Goal: Task Accomplishment & Management: Use online tool/utility

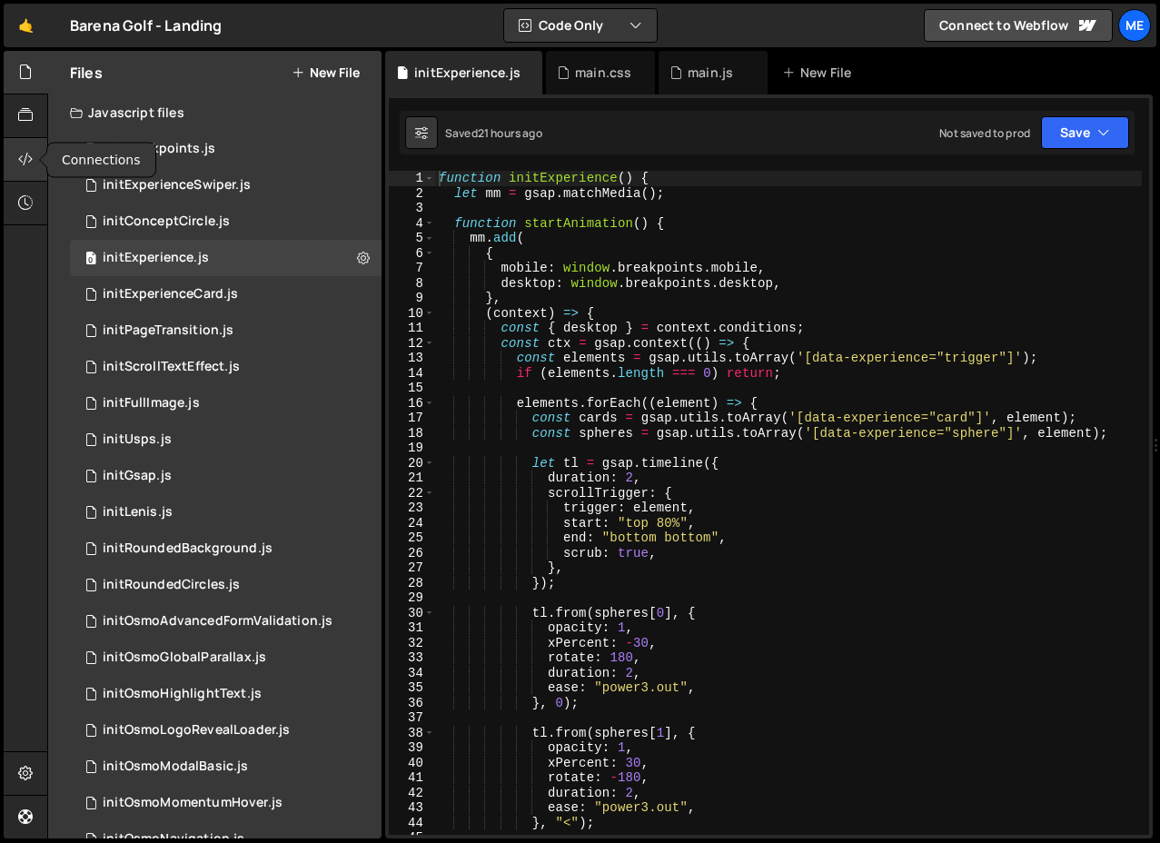
click at [25, 164] on icon at bounding box center [25, 159] width 15 height 20
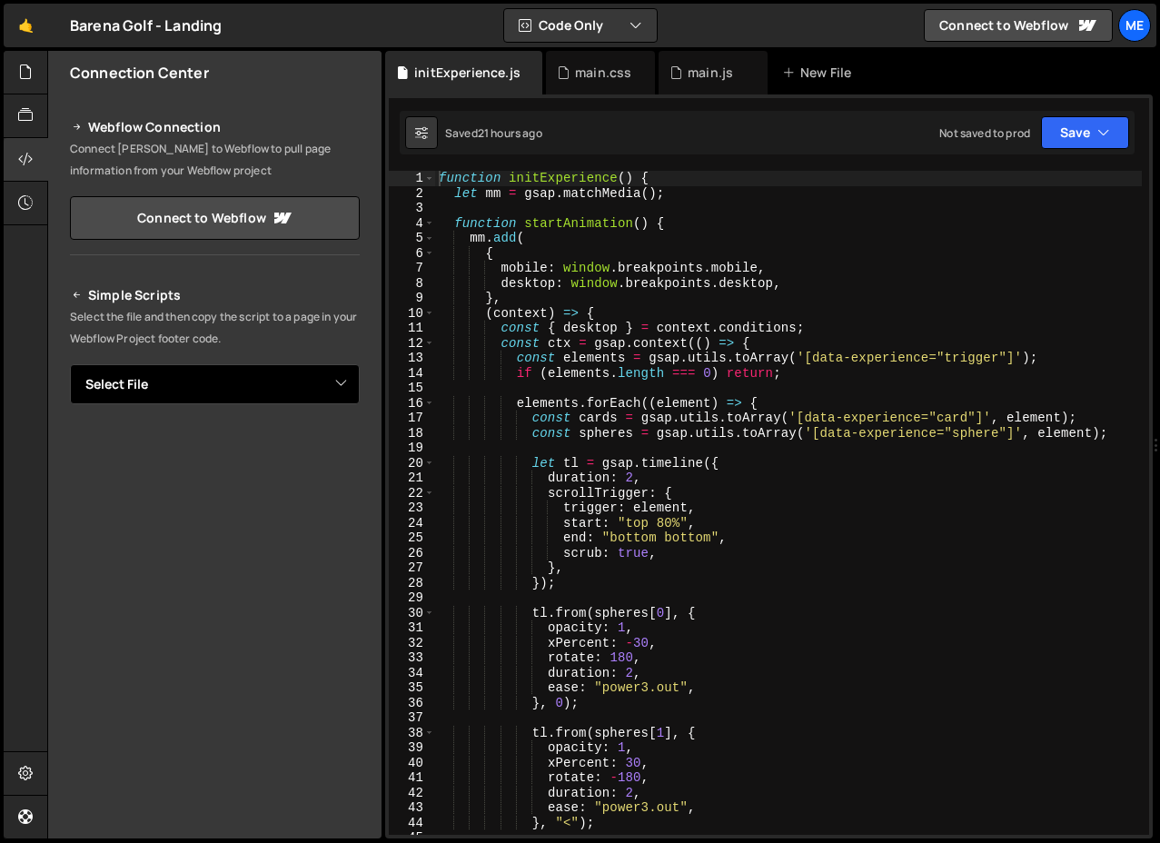
click at [233, 382] on select "Select File initBreakpoints.js initExperienceSwiper.js initConceptCircle.js ini…" at bounding box center [215, 384] width 290 height 40
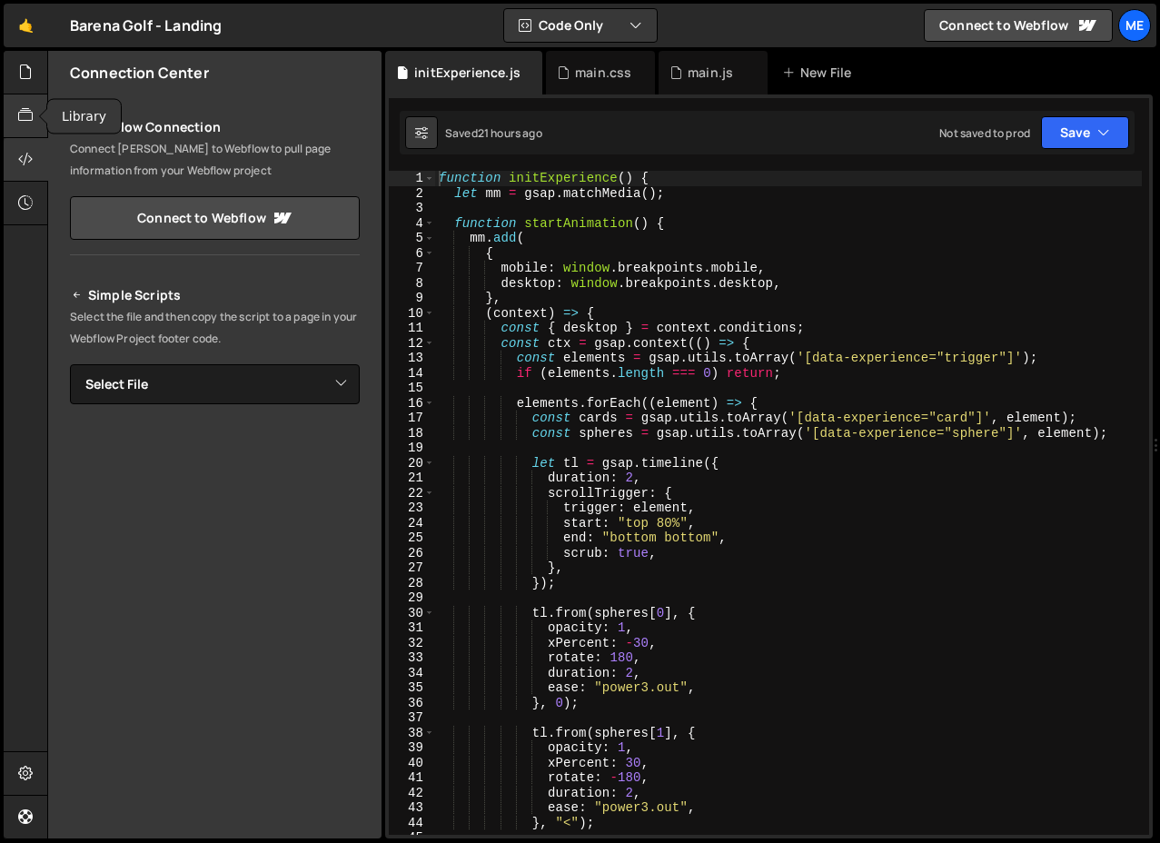
click at [27, 124] on icon at bounding box center [25, 115] width 15 height 20
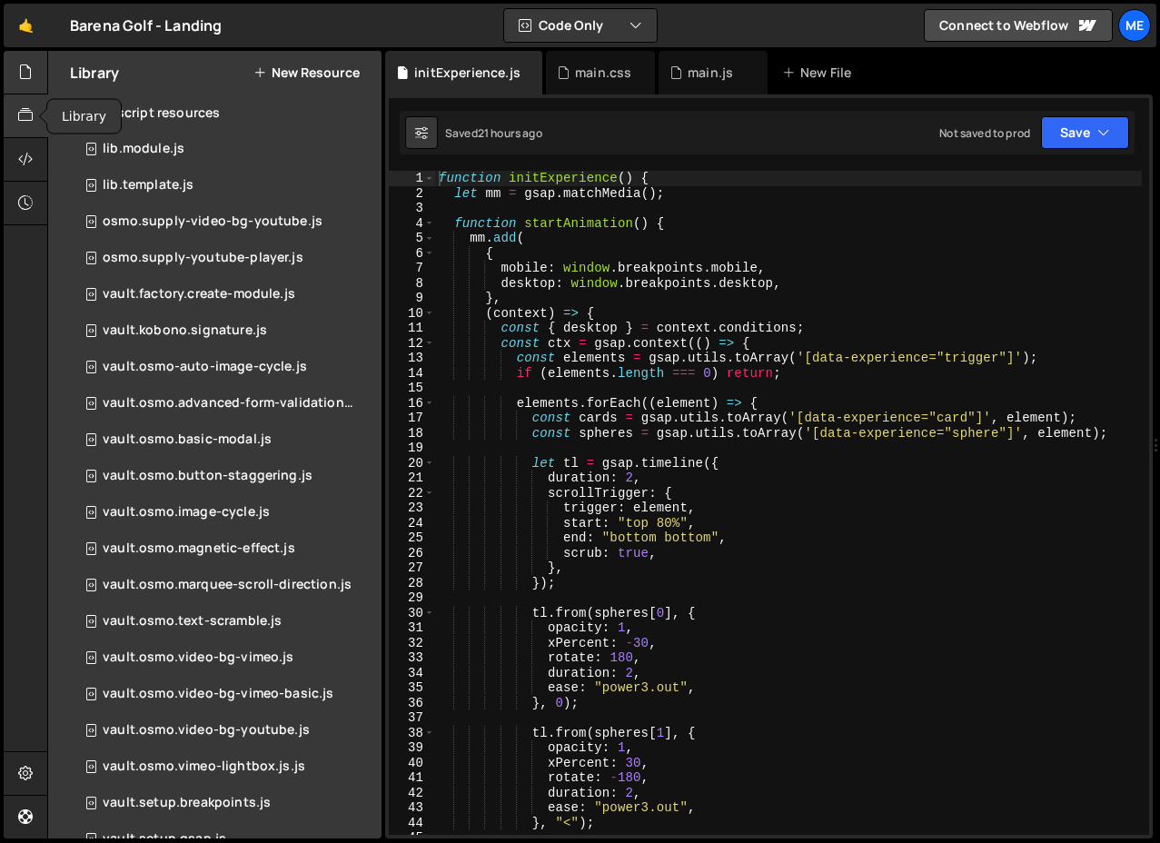
click at [33, 68] on div at bounding box center [26, 73] width 45 height 44
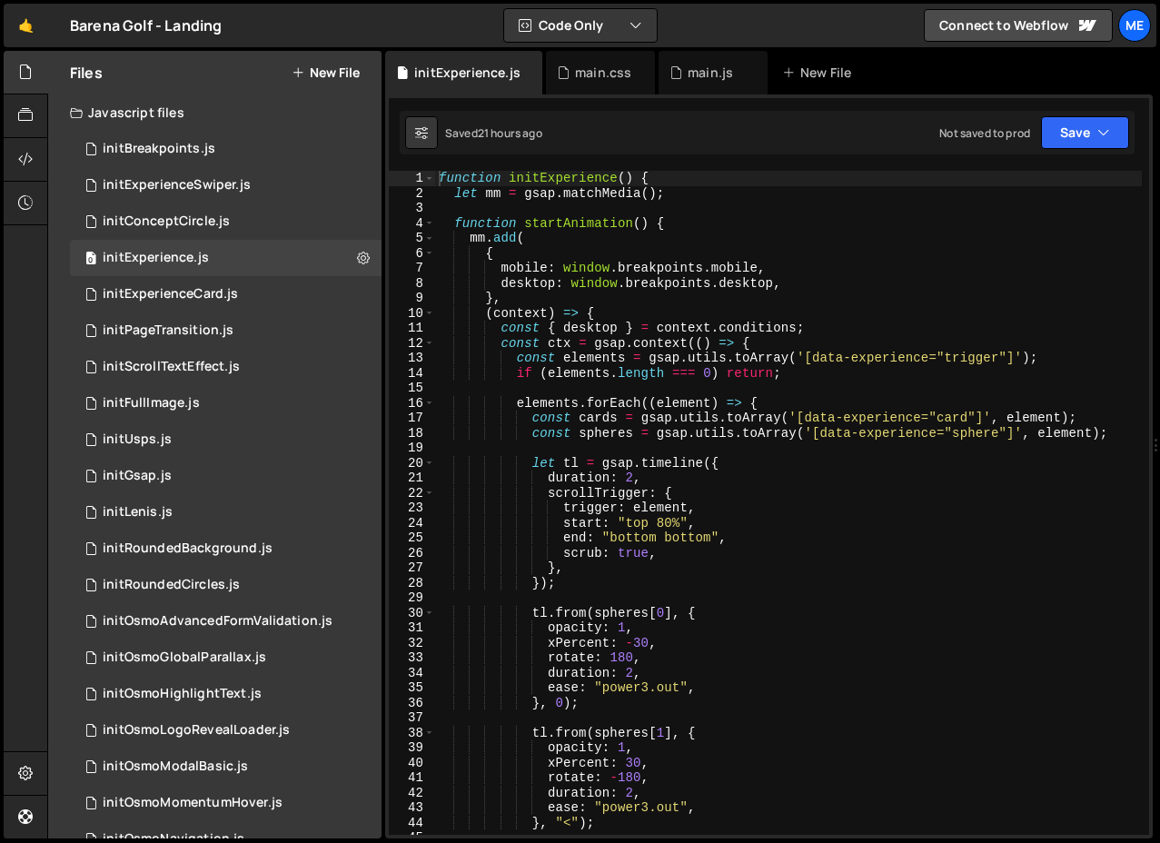
click at [148, 115] on div "Javascript files" at bounding box center [214, 112] width 333 height 36
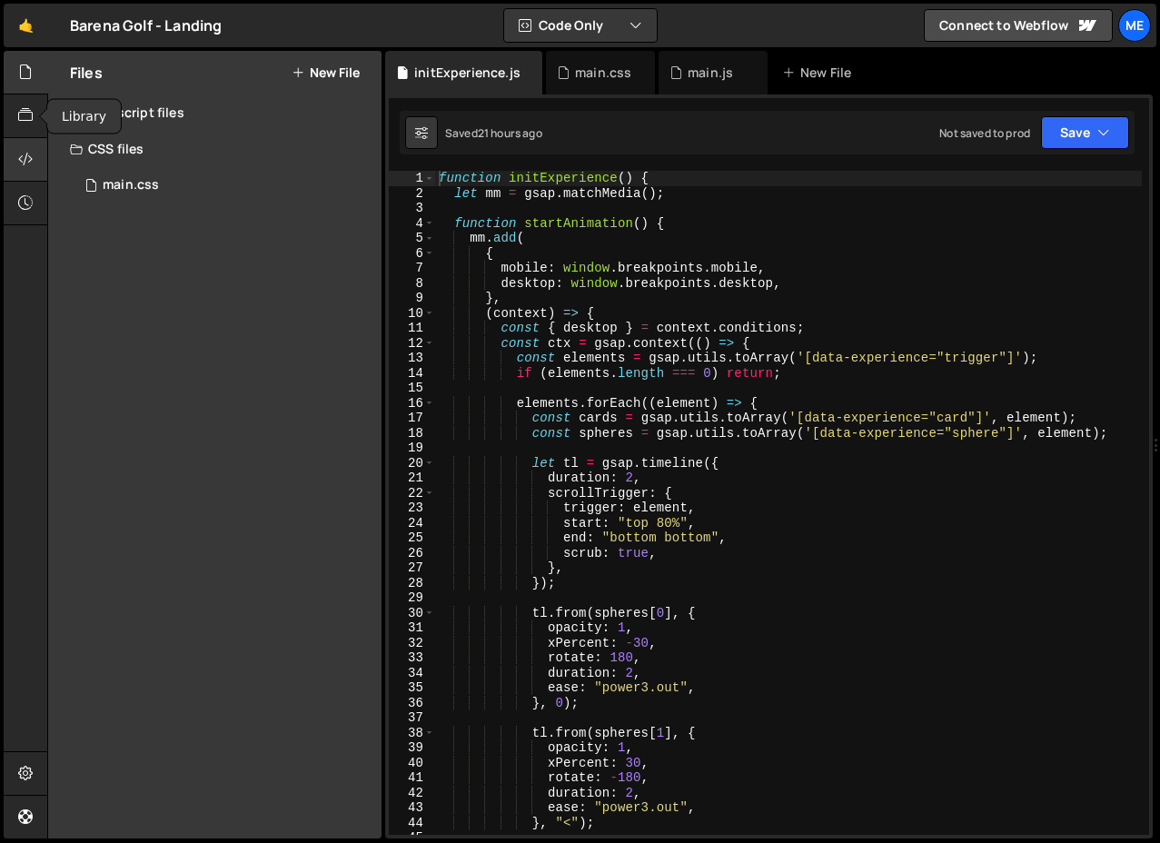
click at [32, 144] on div at bounding box center [26, 160] width 45 height 44
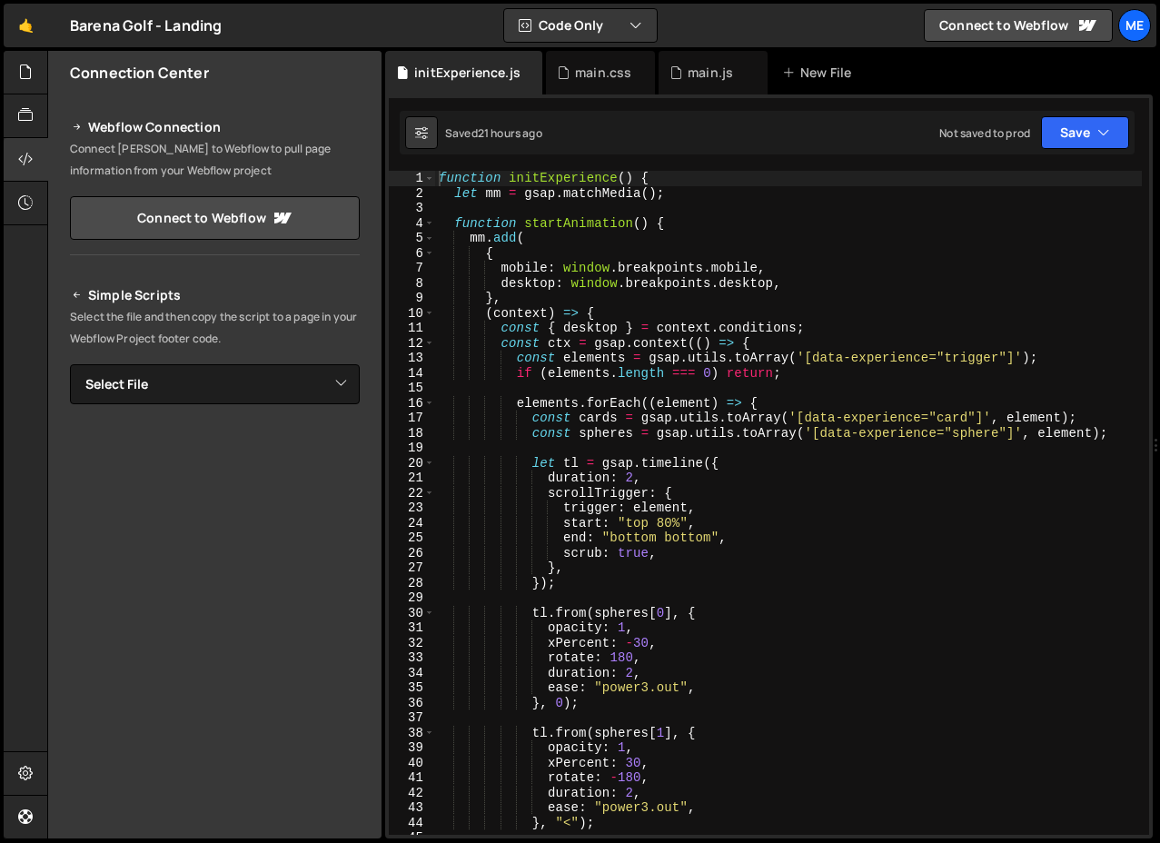
click at [76, 294] on icon at bounding box center [77, 295] width 13 height 22
click at [115, 397] on select "Select File initBreakpoints.js initExperienceSwiper.js initConceptCircle.js ini…" at bounding box center [215, 384] width 290 height 40
click at [32, 114] on icon at bounding box center [25, 115] width 15 height 20
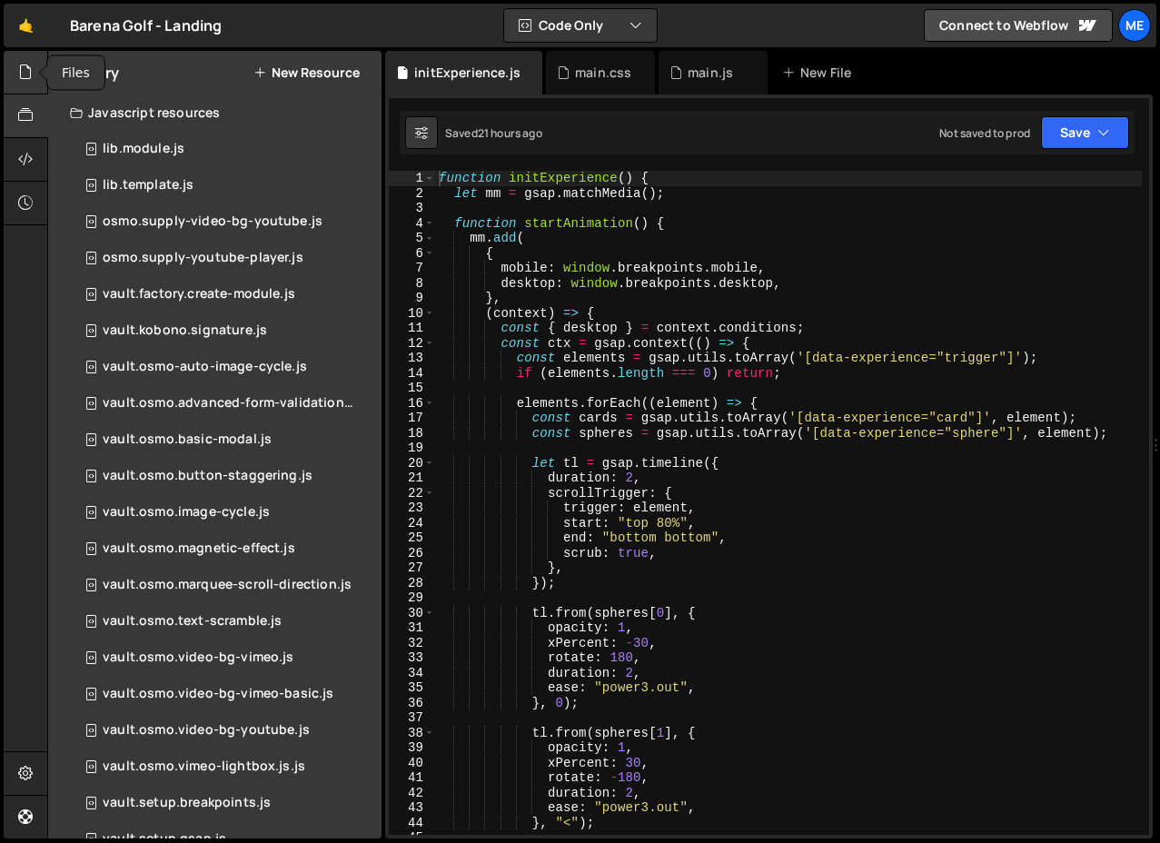
click at [32, 66] on icon at bounding box center [25, 72] width 15 height 20
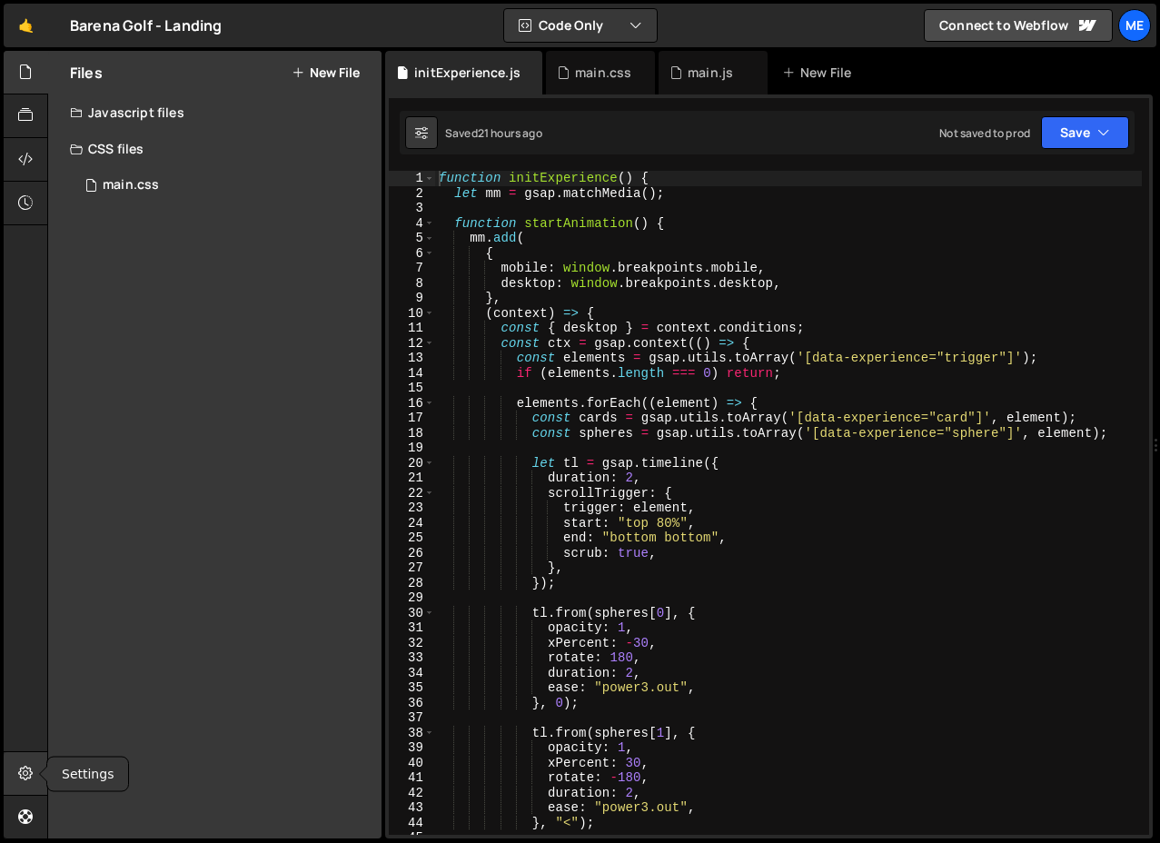
click at [33, 782] on div at bounding box center [26, 774] width 45 height 44
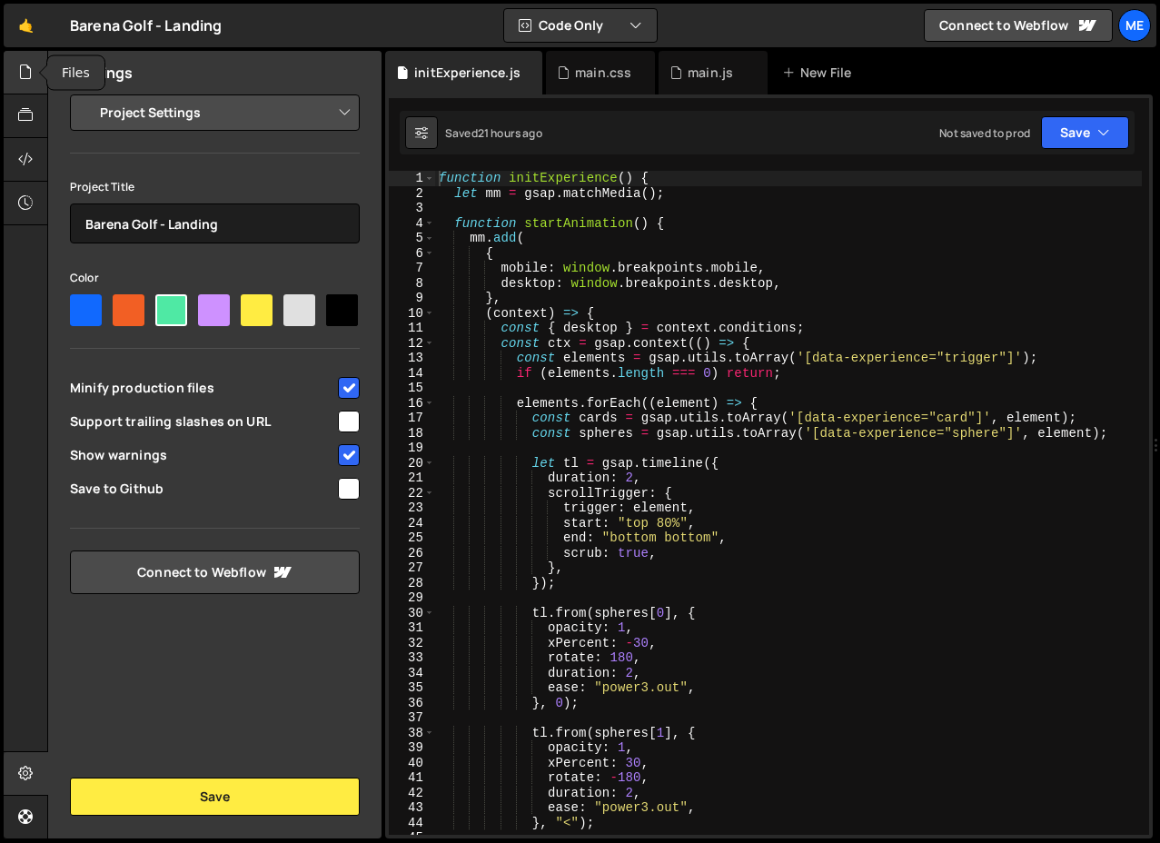
click at [29, 71] on icon at bounding box center [25, 72] width 15 height 20
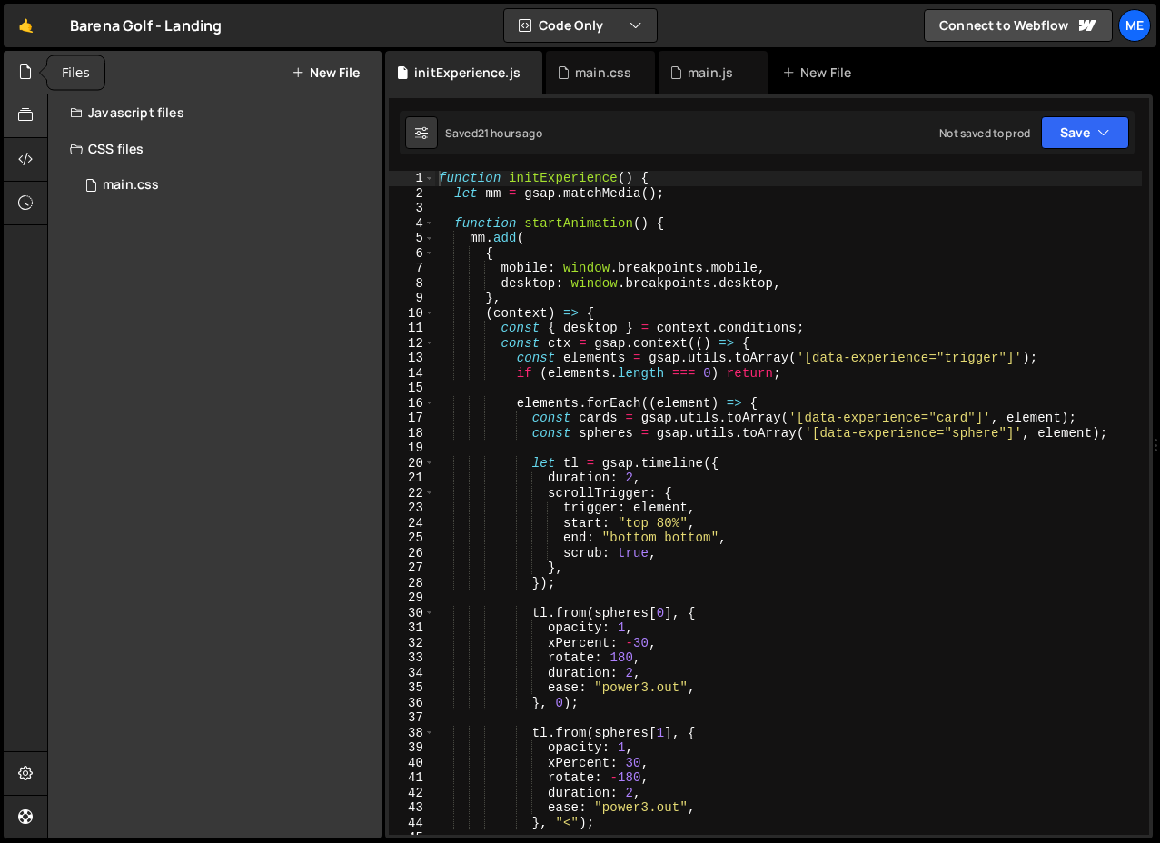
click at [23, 109] on icon at bounding box center [25, 115] width 15 height 20
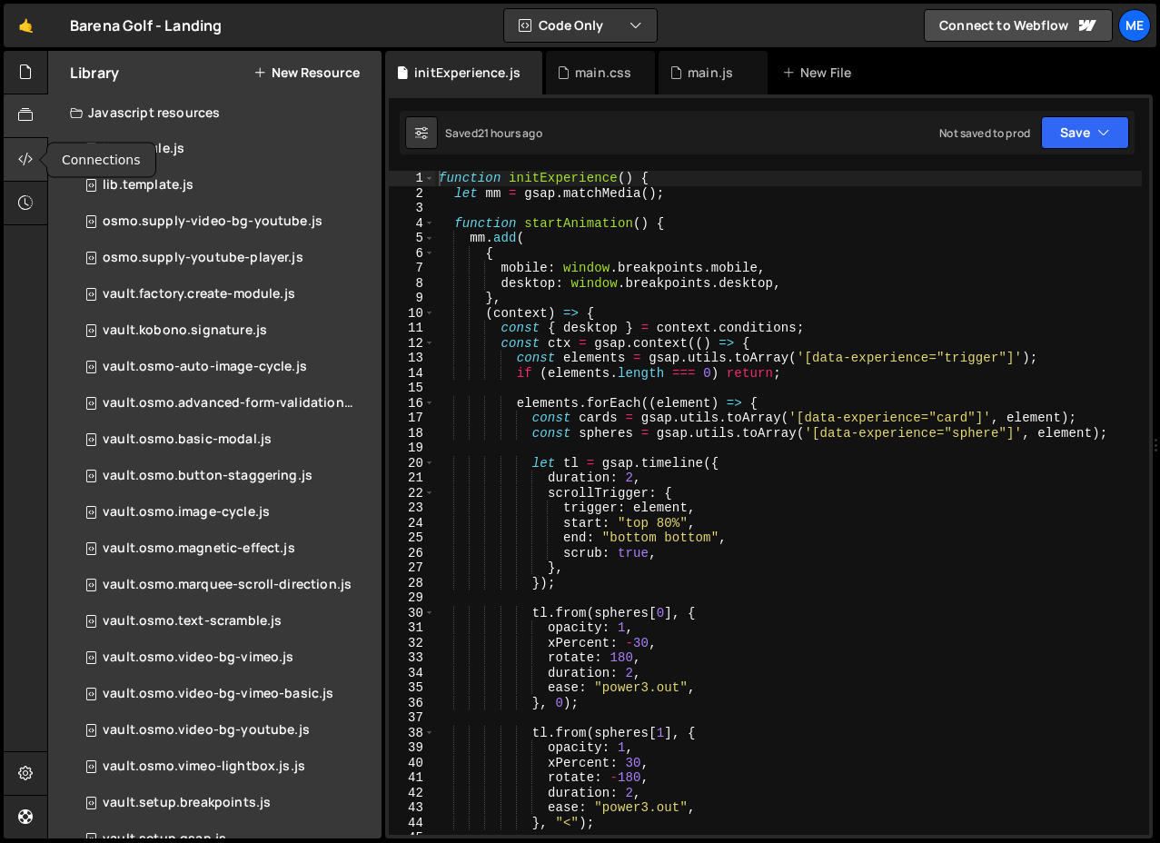
click at [28, 154] on icon at bounding box center [25, 159] width 15 height 20
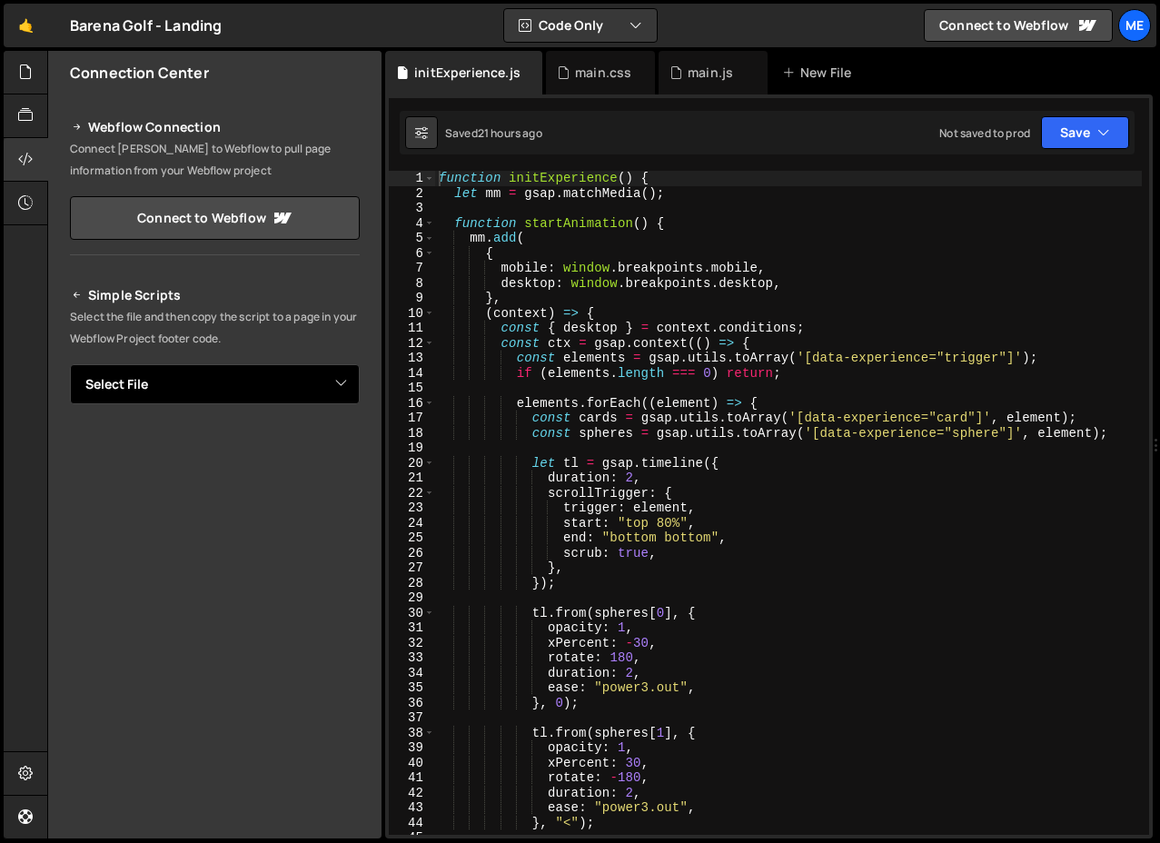
click at [177, 375] on select "Select File initBreakpoints.js initExperienceSwiper.js initConceptCircle.js ini…" at bounding box center [215, 384] width 290 height 40
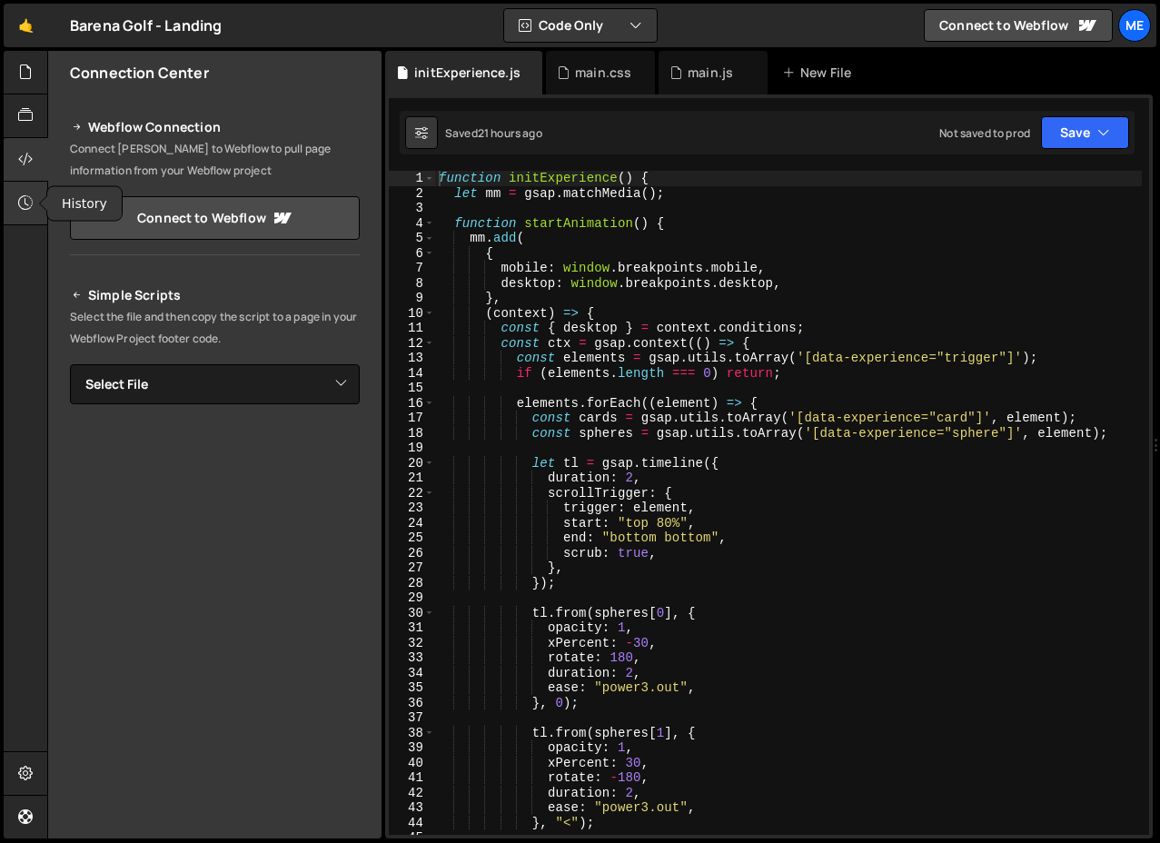
click at [10, 185] on div at bounding box center [26, 204] width 45 height 44
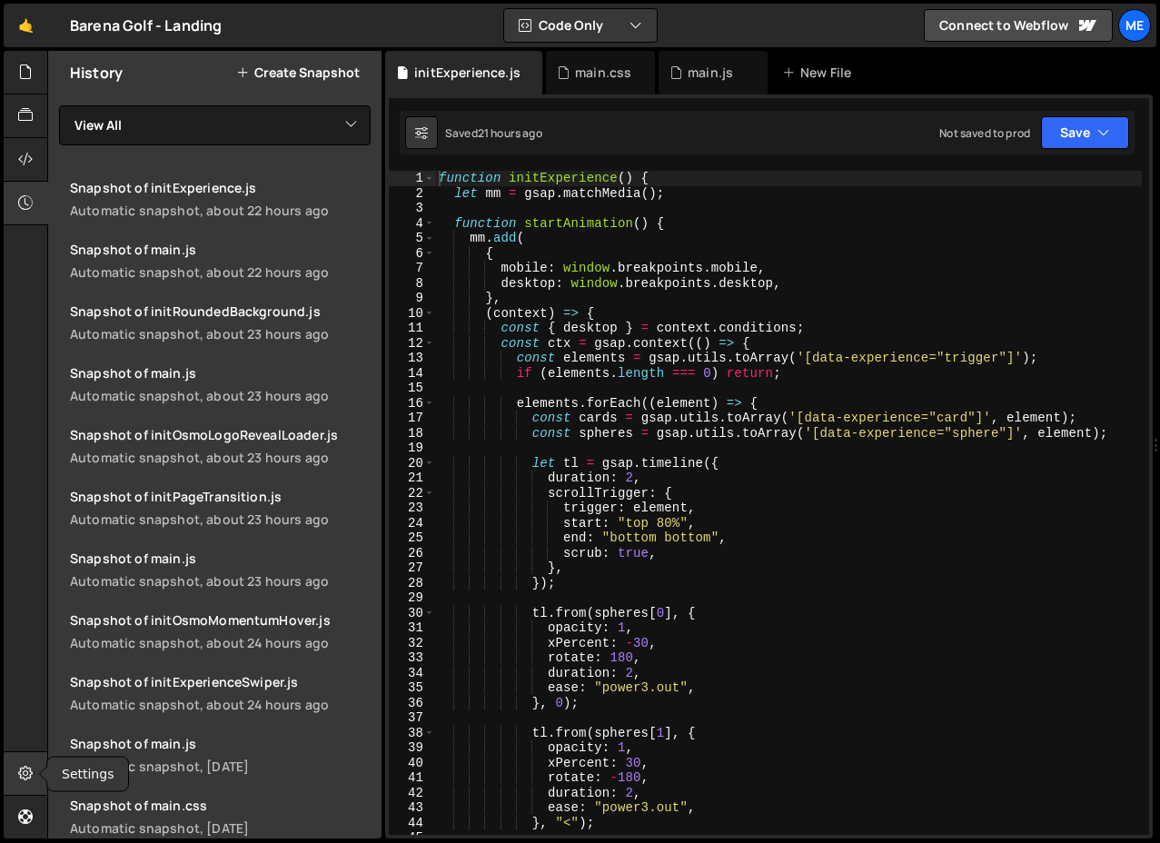
click at [17, 776] on div at bounding box center [26, 774] width 45 height 44
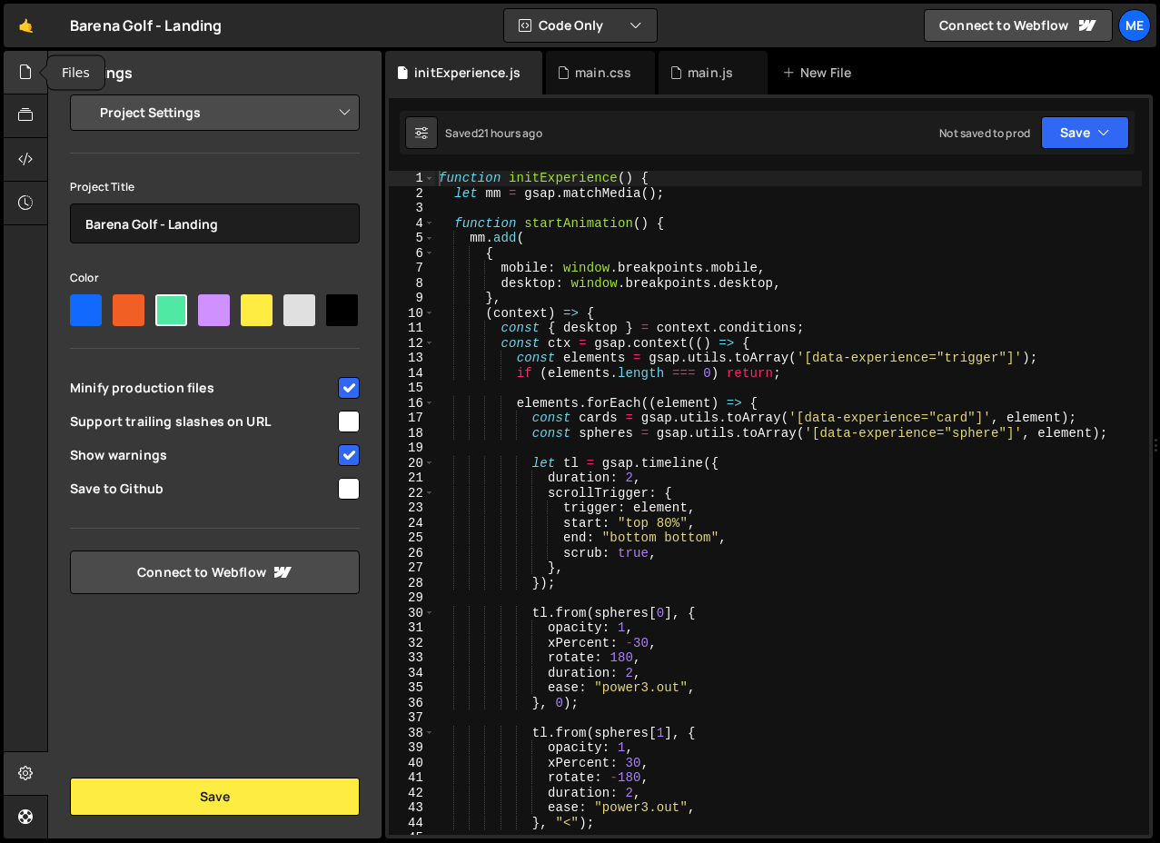
click at [34, 58] on div at bounding box center [26, 73] width 45 height 44
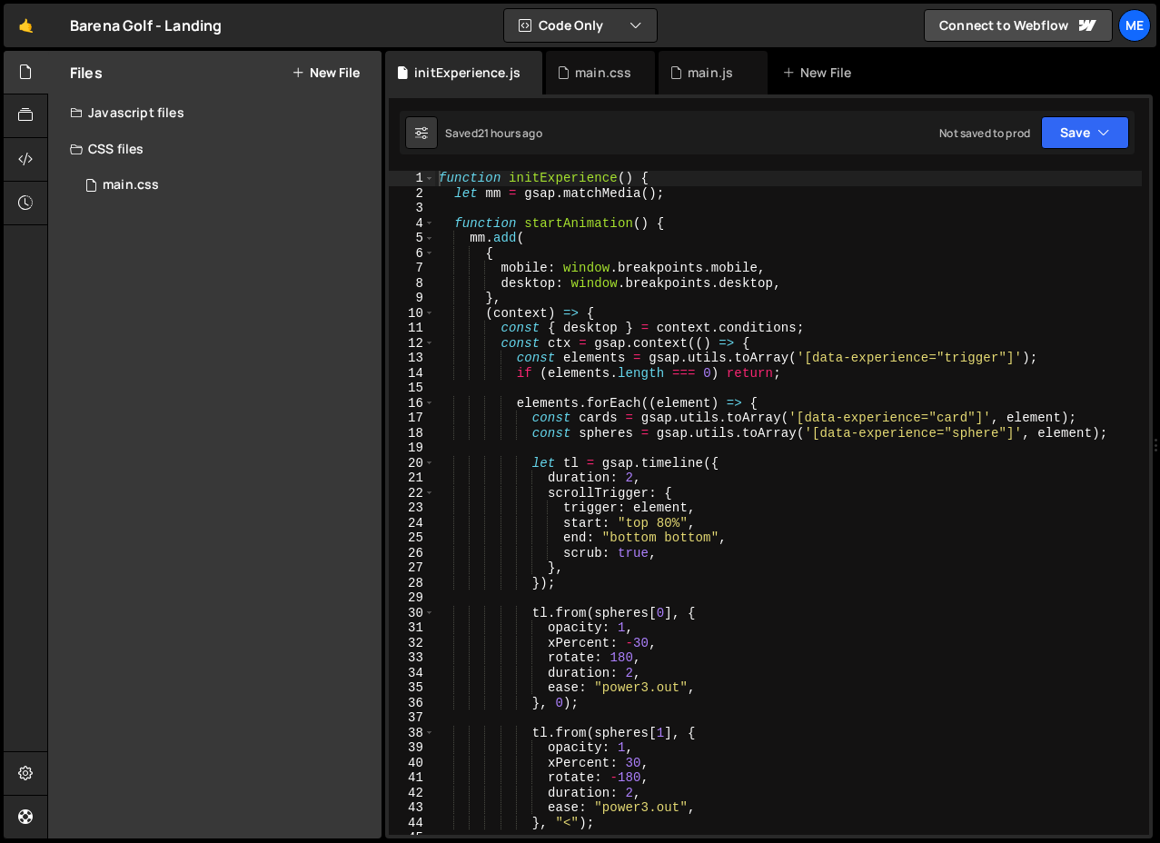
click at [109, 111] on div "Javascript files" at bounding box center [214, 112] width 333 height 36
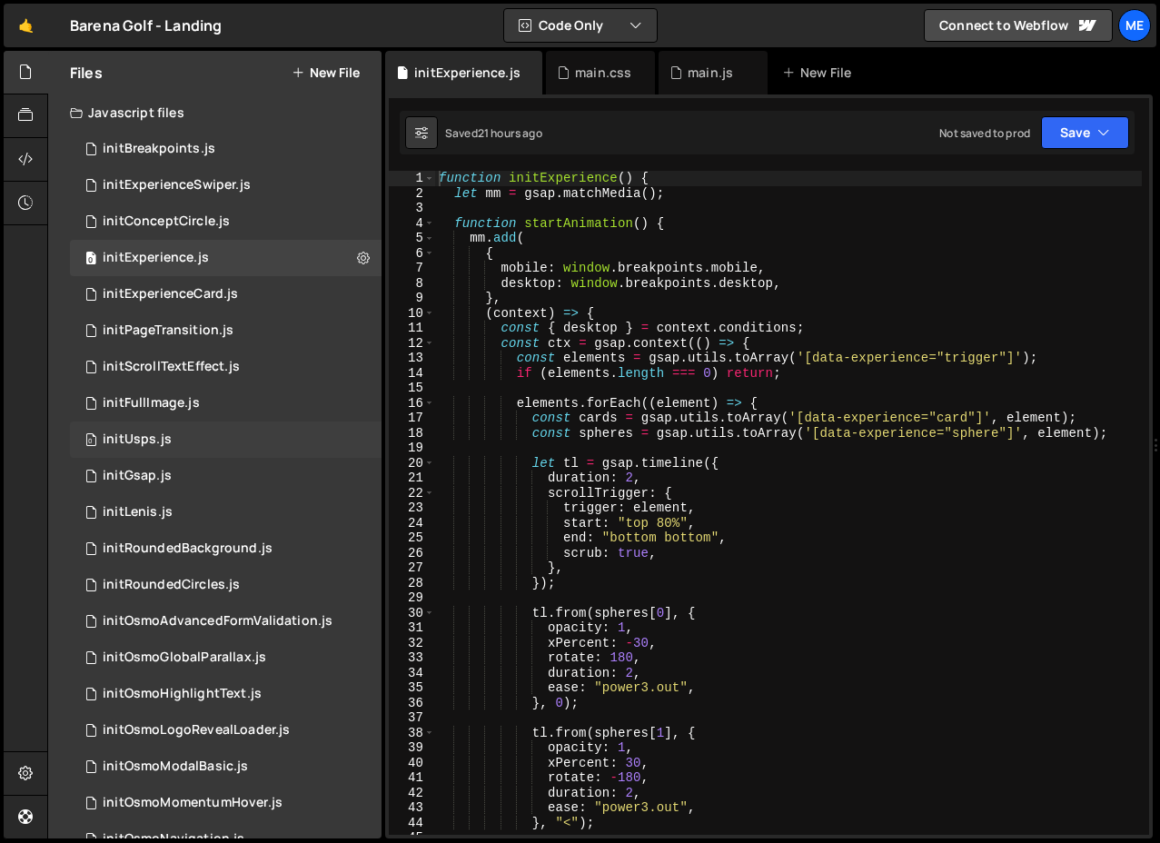
scroll to position [328, 0]
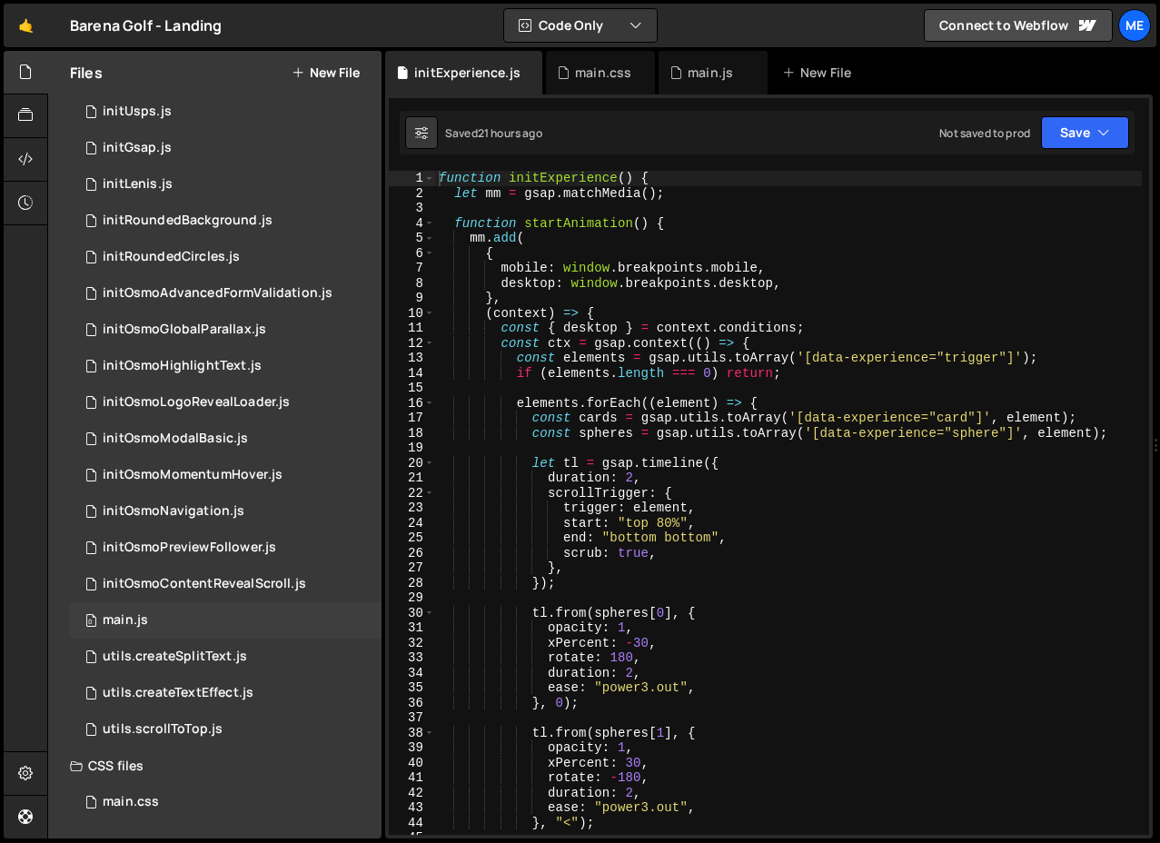
click at [149, 622] on div "0 main.js 0" at bounding box center [229, 620] width 318 height 36
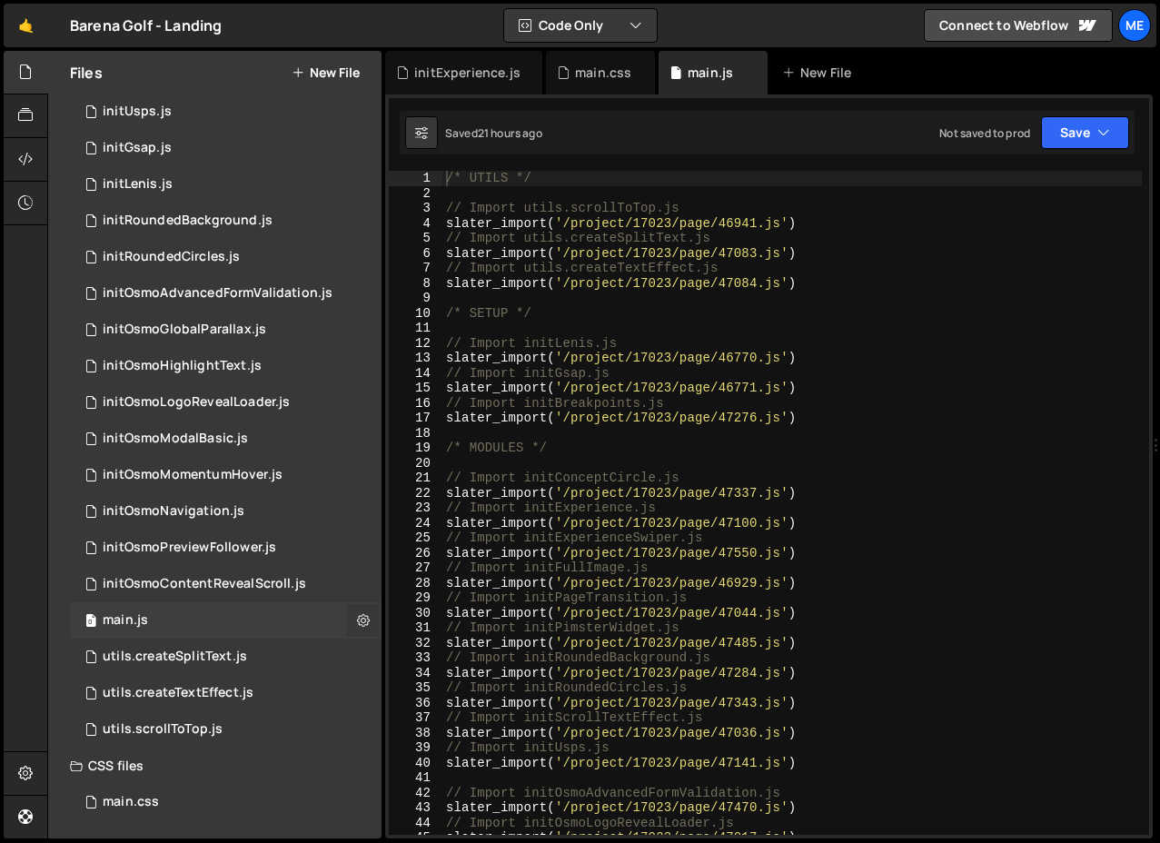
click at [357, 618] on icon at bounding box center [363, 619] width 13 height 17
